Goal: Transaction & Acquisition: Purchase product/service

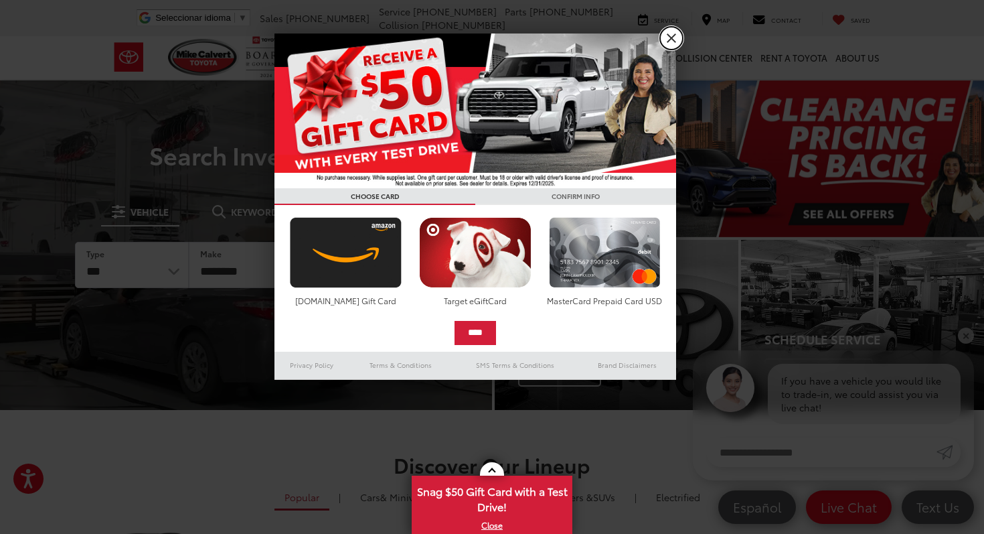
click at [675, 35] on link "X" at bounding box center [671, 38] width 23 height 23
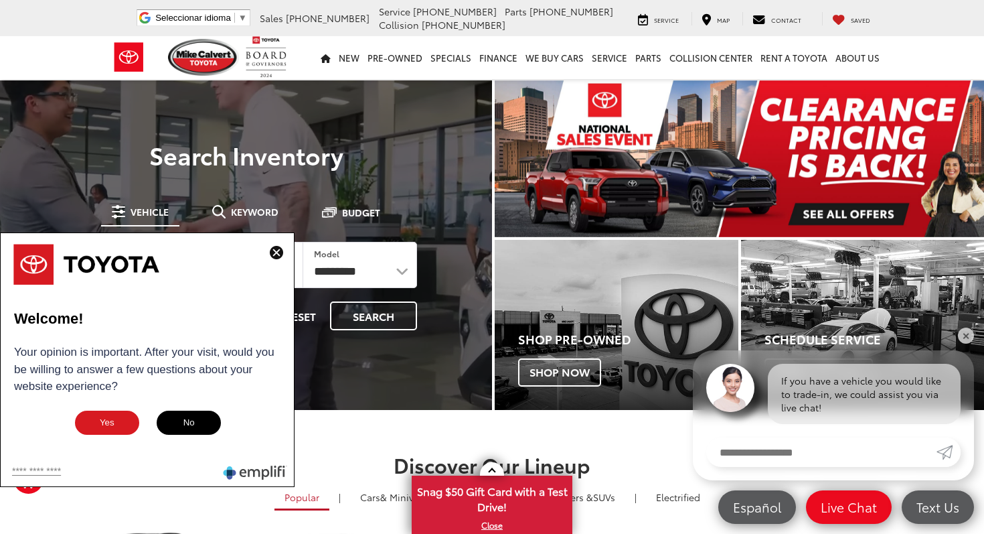
click at [277, 252] on img at bounding box center [276, 252] width 13 height 13
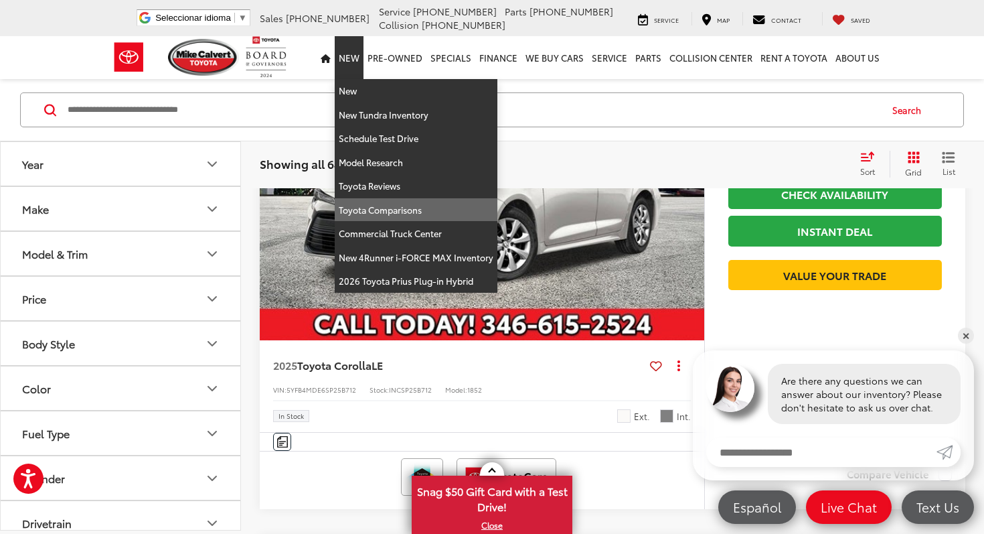
scroll to position [432, 0]
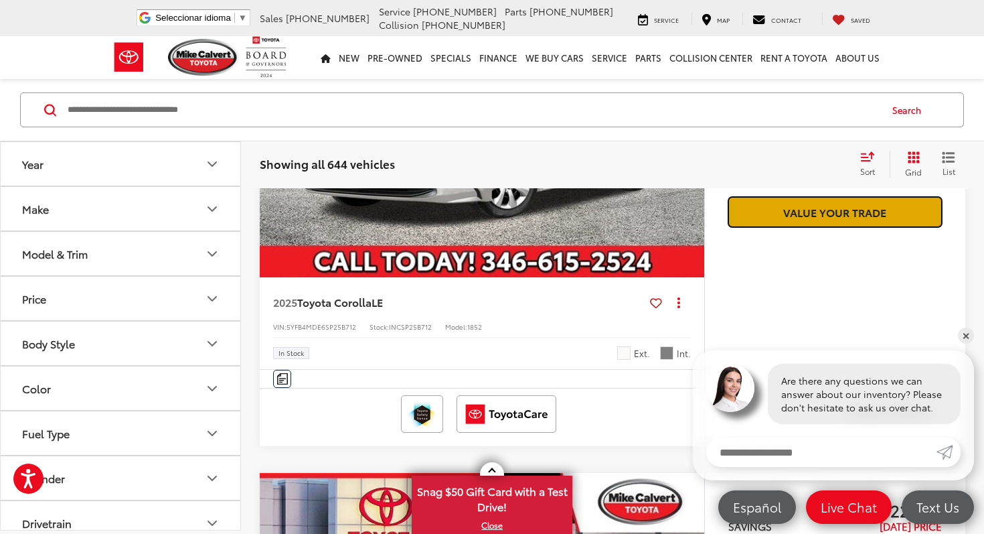
click at [774, 227] on link "Value Your Trade" at bounding box center [835, 212] width 214 height 30
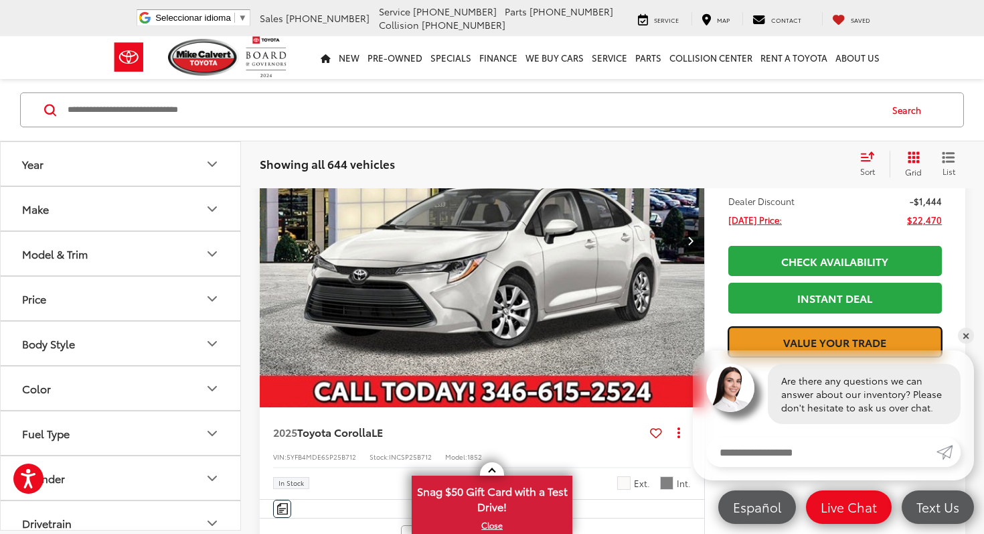
scroll to position [303, 0]
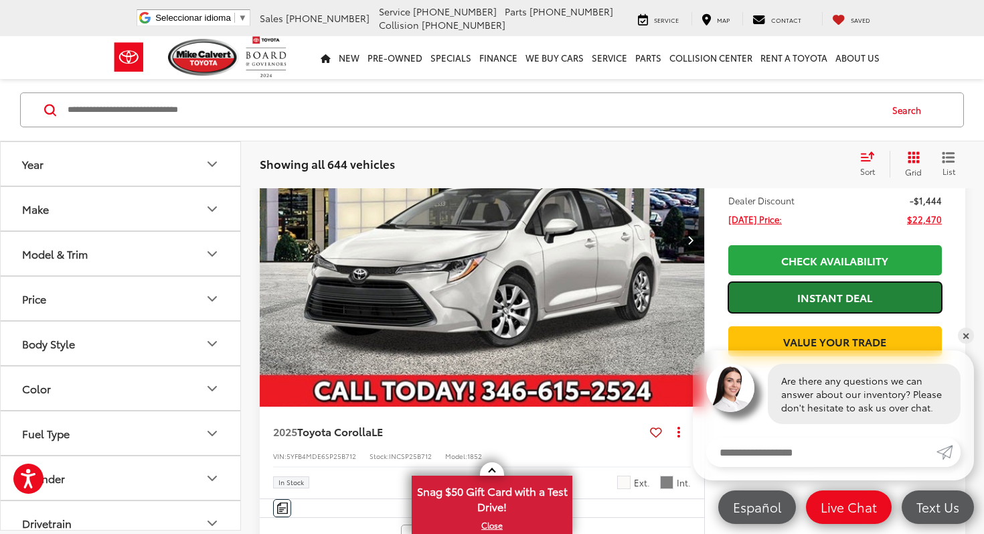
click at [840, 293] on link "Instant Deal" at bounding box center [835, 297] width 214 height 30
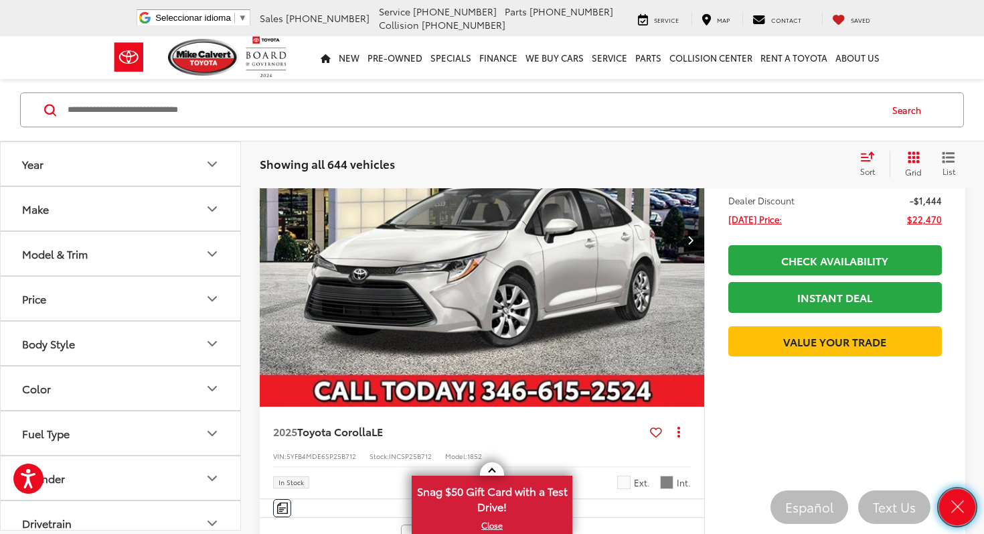
click at [945, 505] on link "Close" at bounding box center [957, 507] width 37 height 37
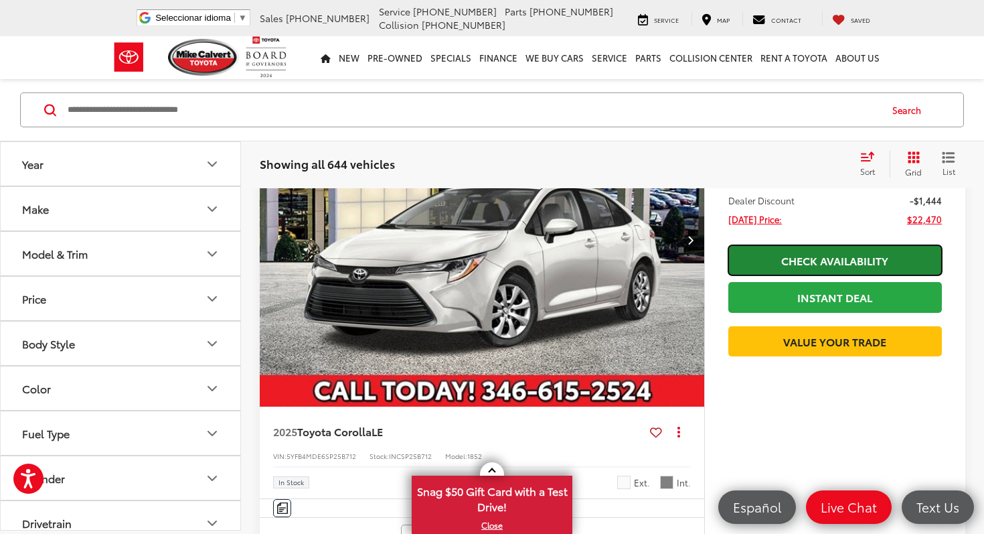
click at [821, 254] on link "Check Availability" at bounding box center [835, 260] width 214 height 30
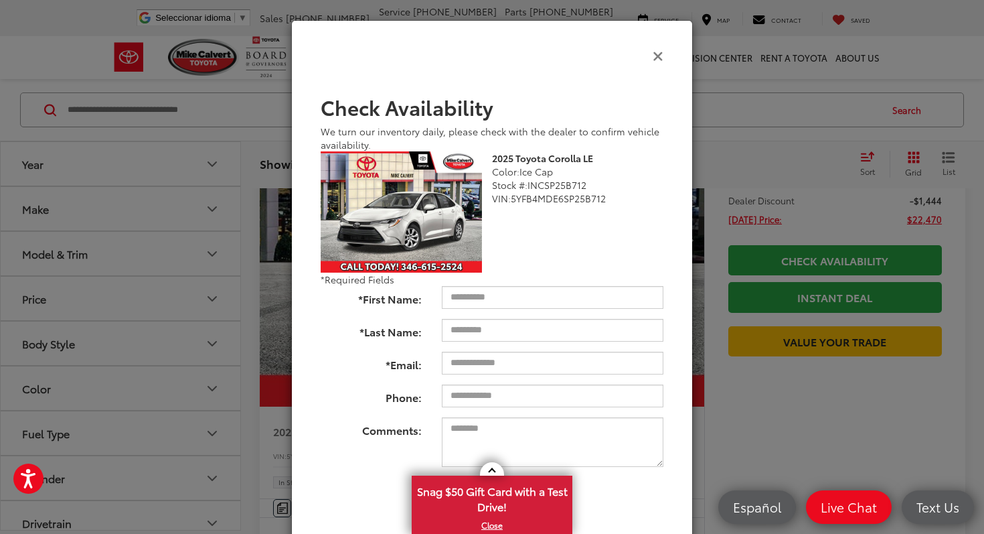
click at [659, 55] on icon "Close" at bounding box center [658, 55] width 11 height 14
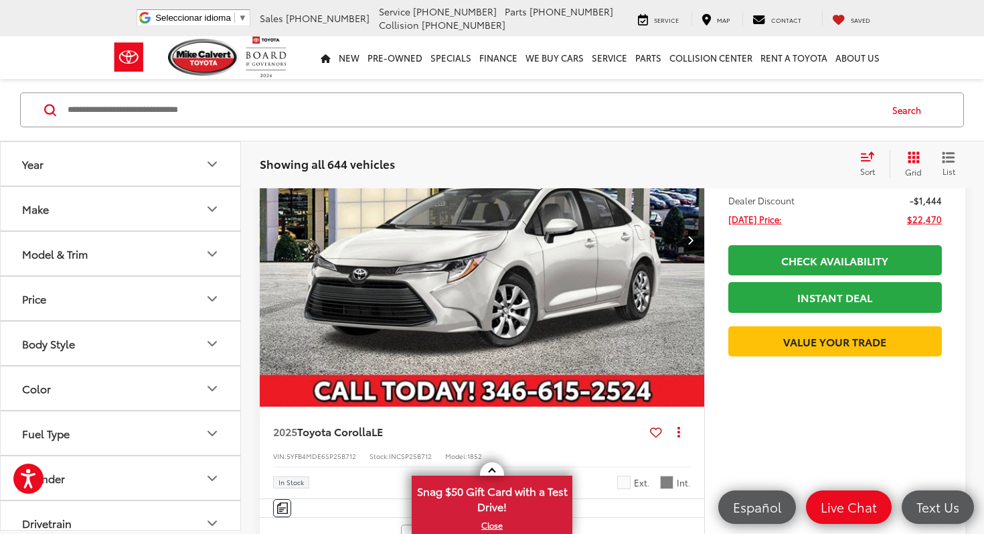
click at [634, 238] on img "2025 Toyota Corolla LE 0" at bounding box center [482, 239] width 447 height 335
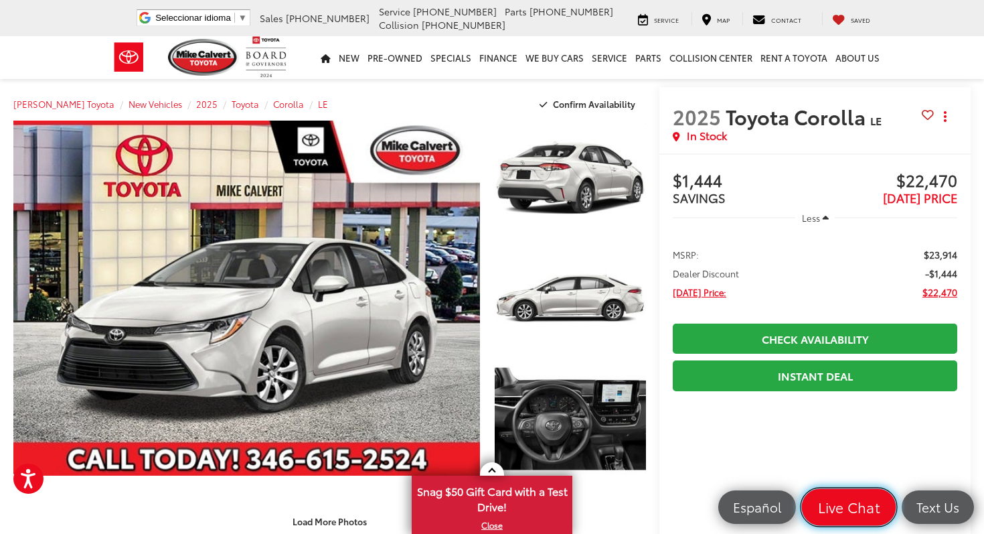
click at [857, 521] on link "Live Chat" at bounding box center [849, 507] width 94 height 37
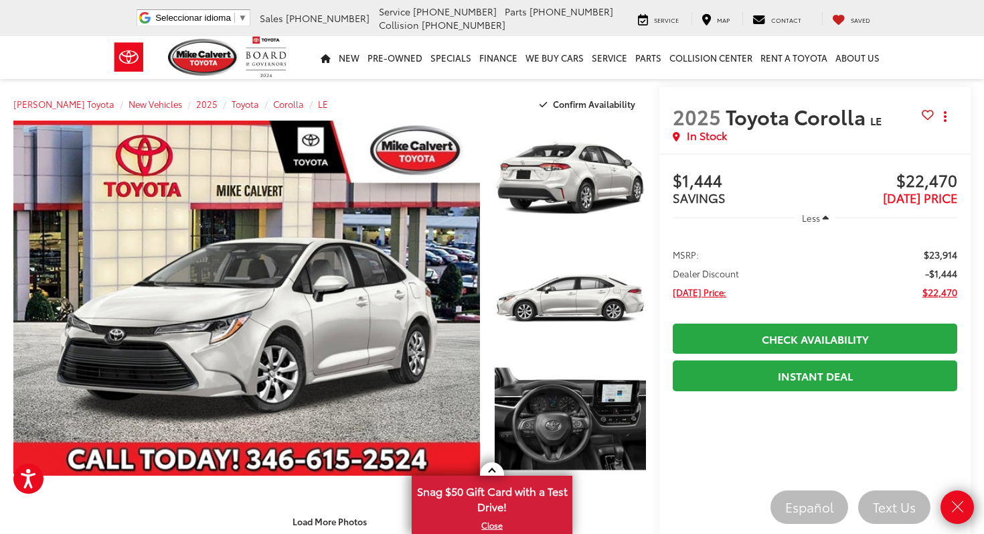
click at [963, 503] on icon "Close" at bounding box center [957, 506] width 19 height 19
